Goal: Find specific page/section: Find specific page/section

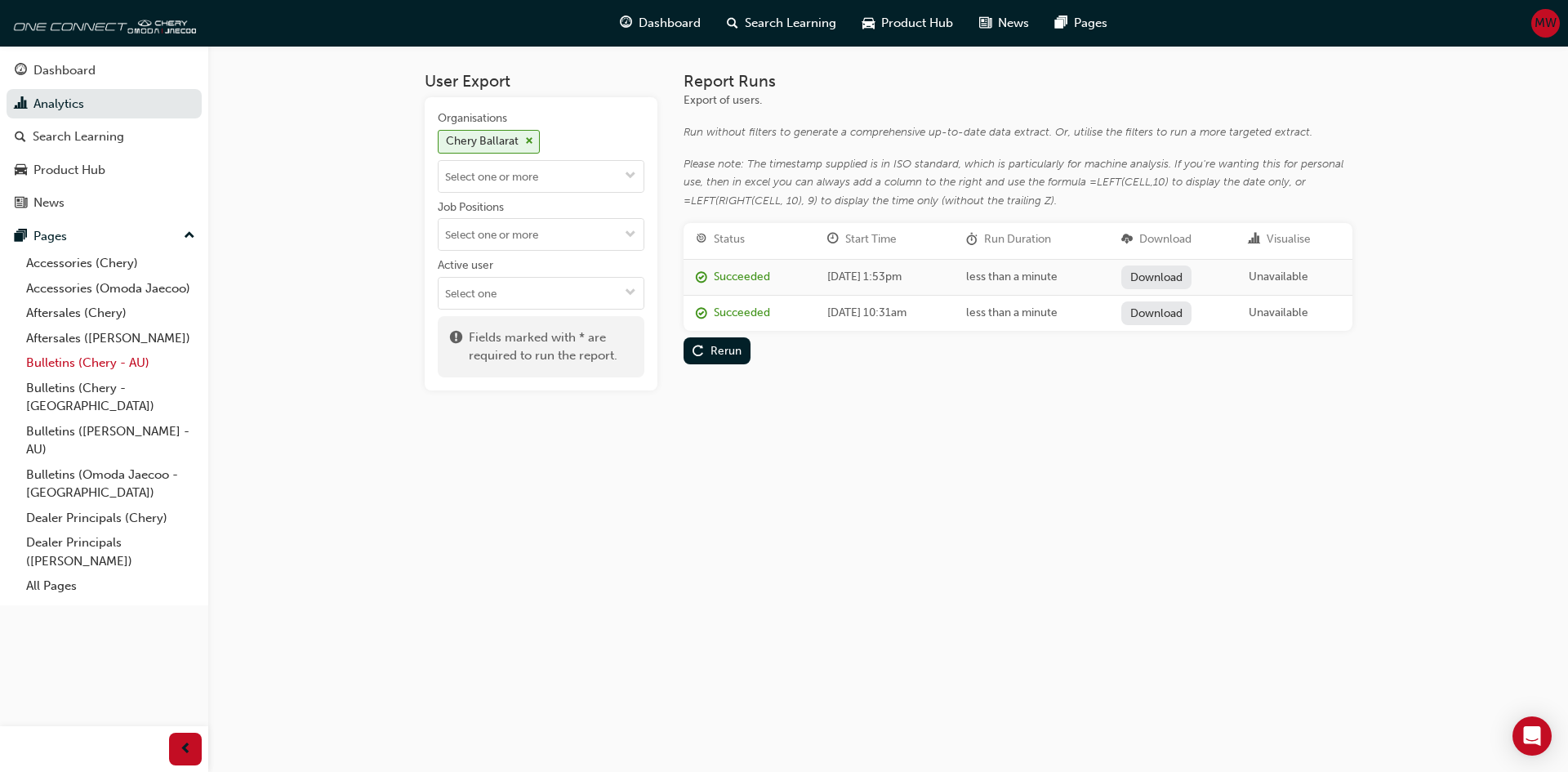
click at [66, 364] on link "Bulletins (Chery - AU)" at bounding box center [110, 363] width 182 height 25
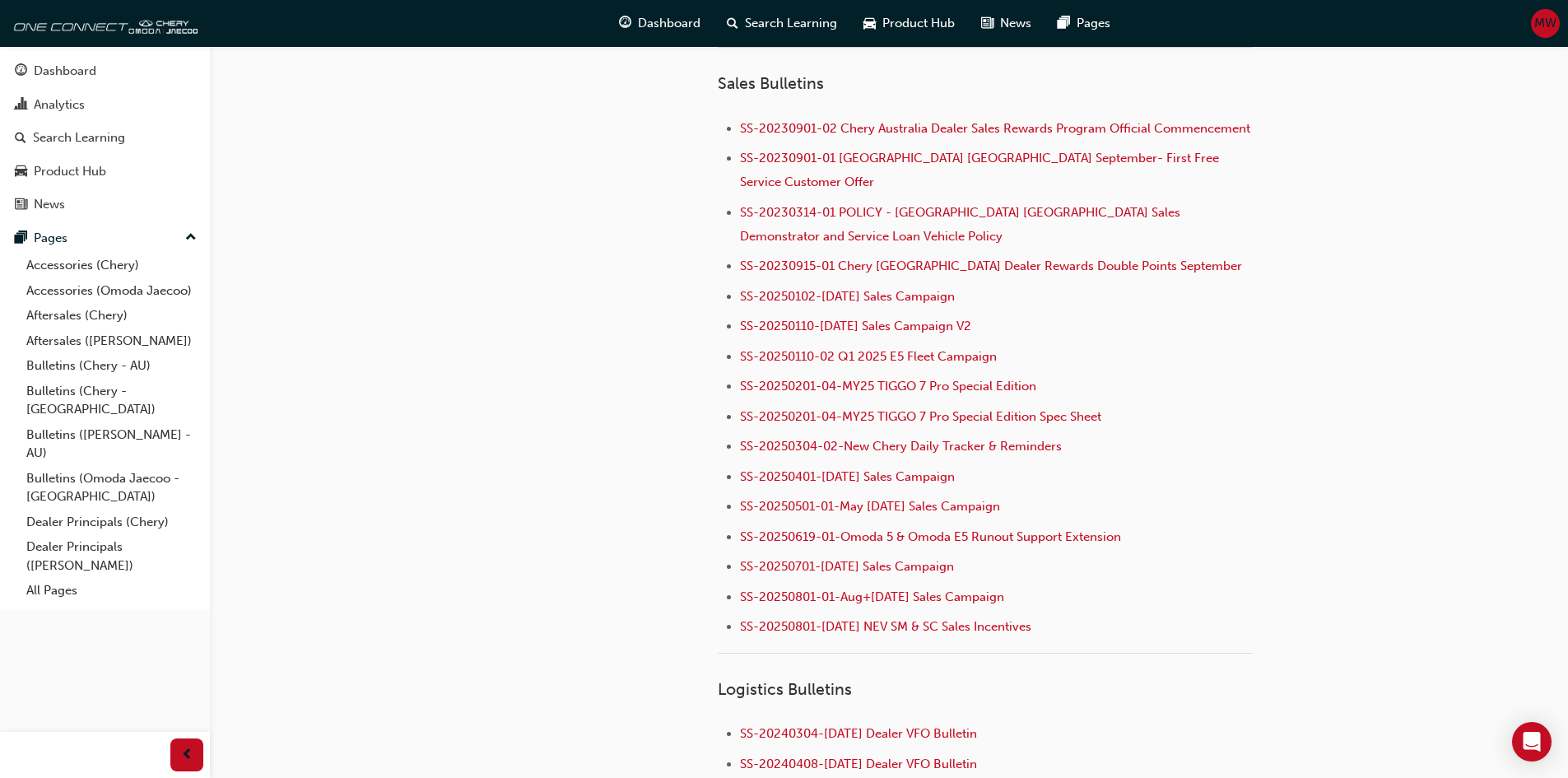
scroll to position [1730, 0]
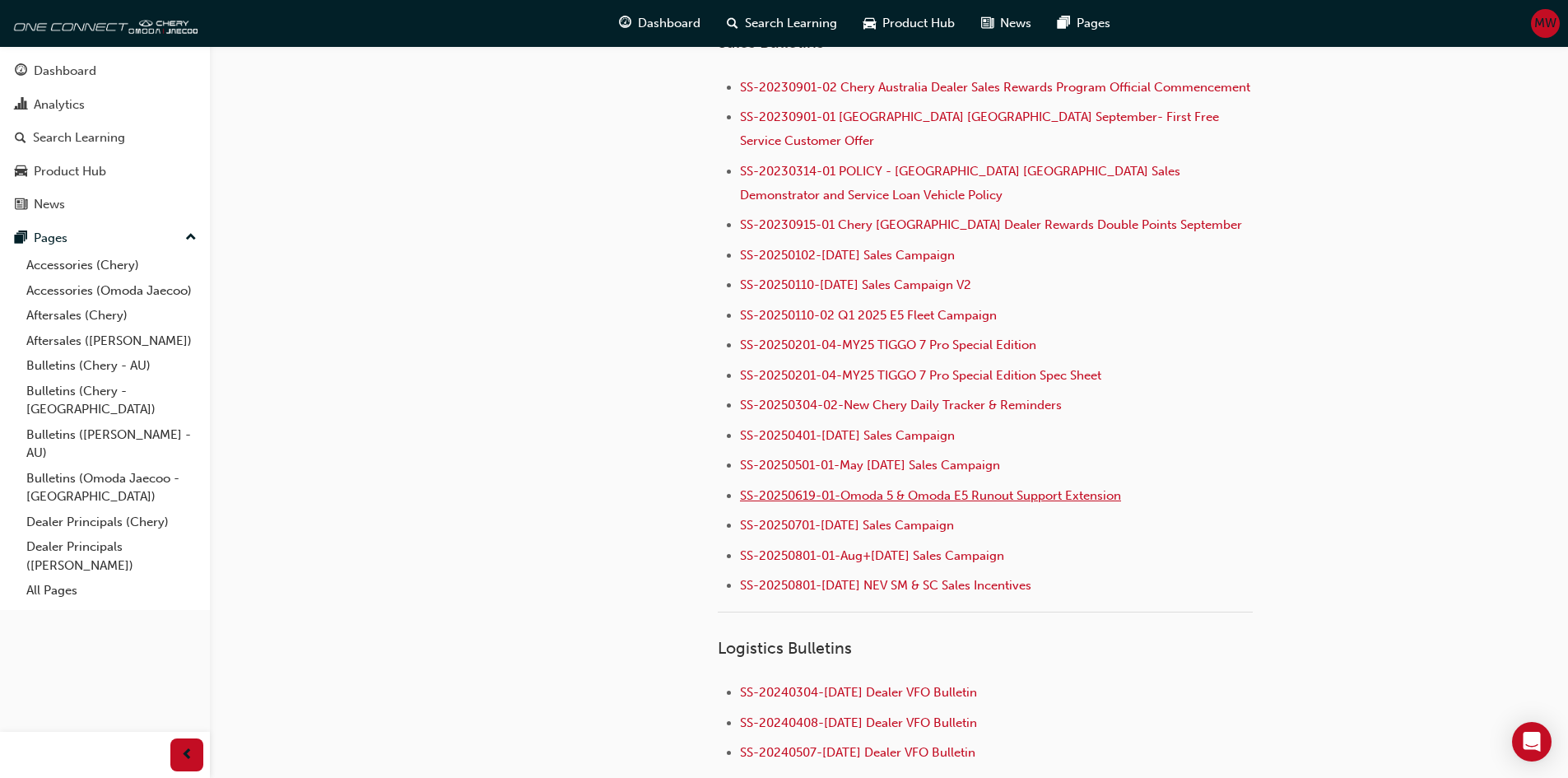
click at [927, 488] on span "SS-20250619-01-Omoda 5 & Omoda E5 Runout Support Extension" at bounding box center [930, 495] width 382 height 14
click at [907, 549] on span "SS-20250801-01-Aug+[DATE] Sales Campaign" at bounding box center [872, 556] width 265 height 14
